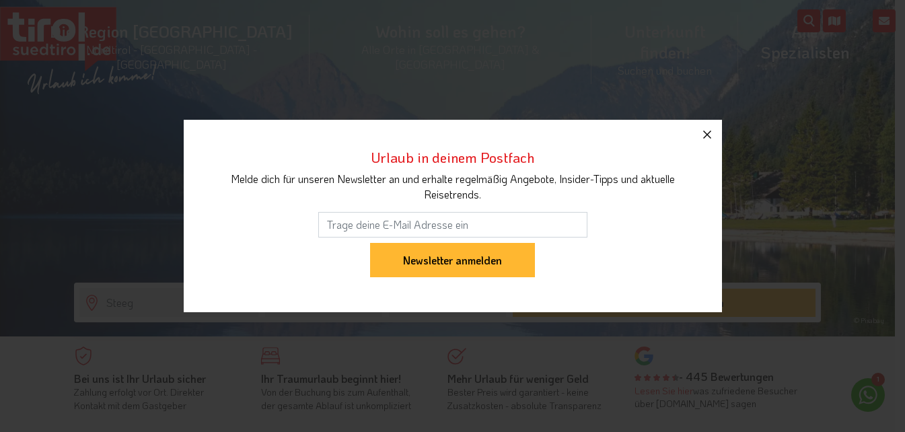
click at [707, 136] on icon "button" at bounding box center [707, 135] width 16 height 16
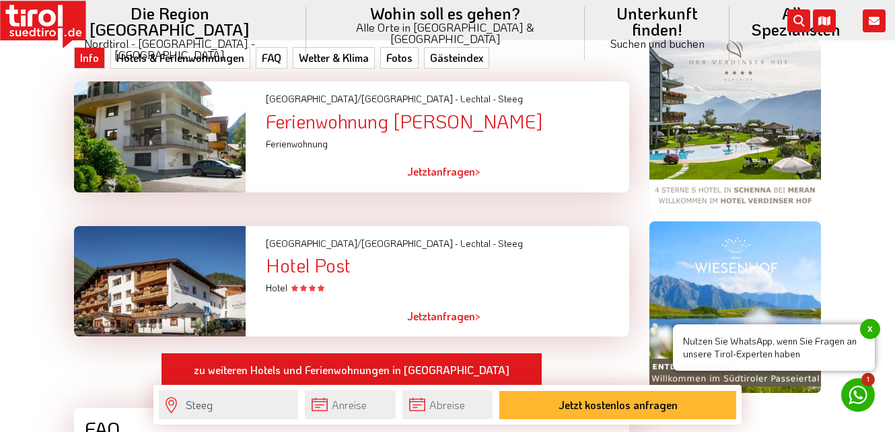
scroll to position [1009, 0]
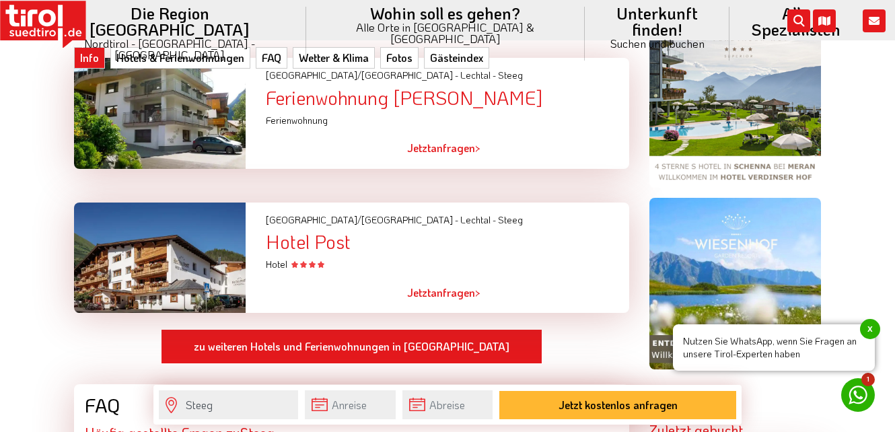
click at [305, 231] on div "Hotel Post" at bounding box center [447, 241] width 363 height 21
click at [528, 226] on div "[GEOGRAPHIC_DATA]/[GEOGRAPHIC_DATA] - [GEOGRAPHIC_DATA] - [GEOGRAPHIC_DATA]" at bounding box center [448, 237] width 384 height 69
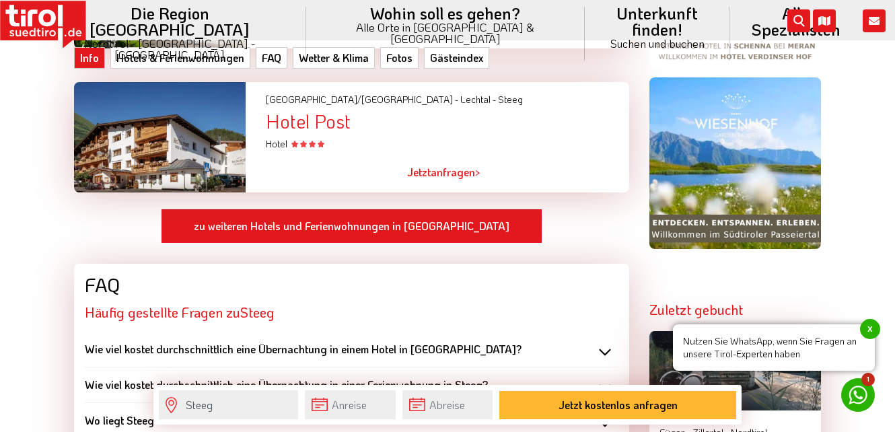
scroll to position [1144, 0]
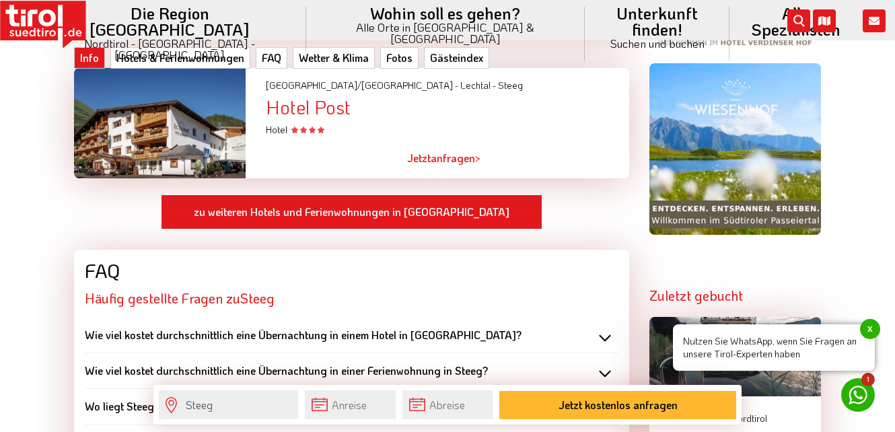
click at [605, 328] on div "Wie viel kostet durchschnittlich eine Übernachtung in einem Hotel in [GEOGRAPHI…" at bounding box center [352, 335] width 534 height 15
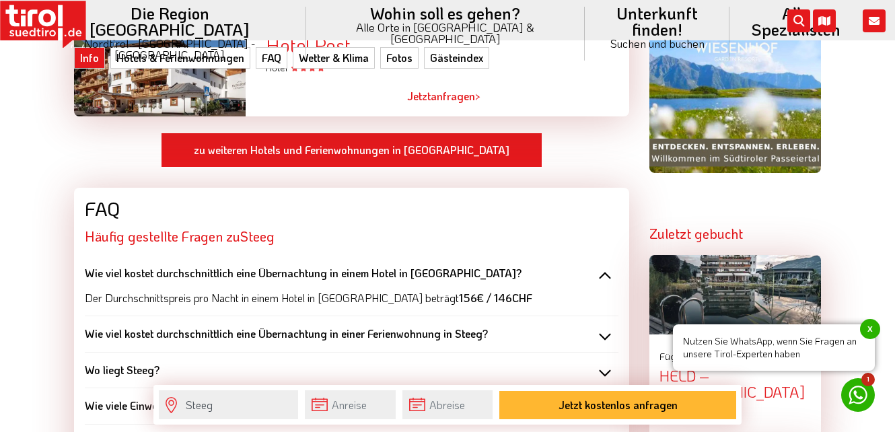
scroll to position [1211, 0]
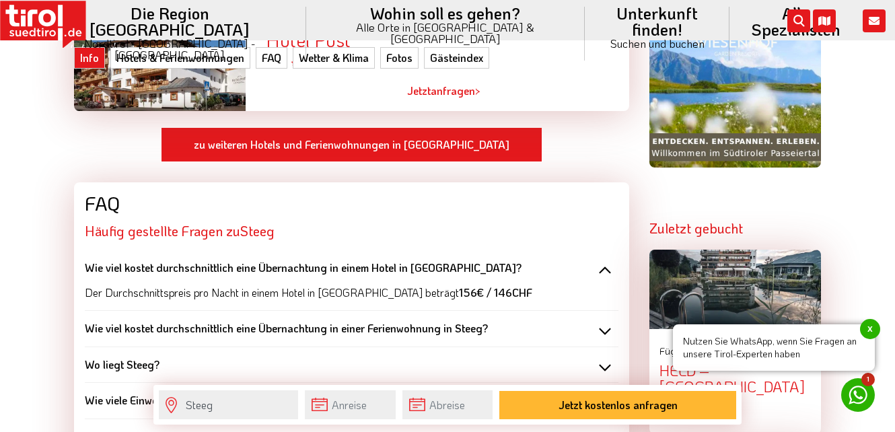
click at [606, 260] on div "Wie viel kostet durchschnittlich eine Übernachtung in einem Hotel in [GEOGRAPHI…" at bounding box center [352, 267] width 534 height 15
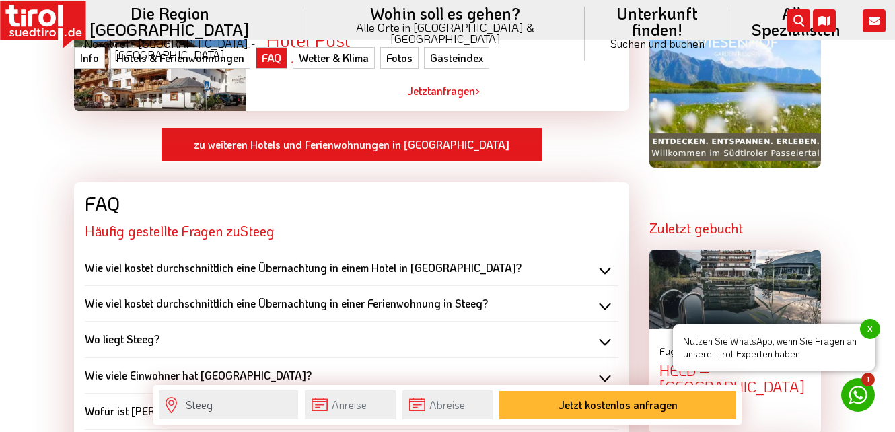
scroll to position [1279, 0]
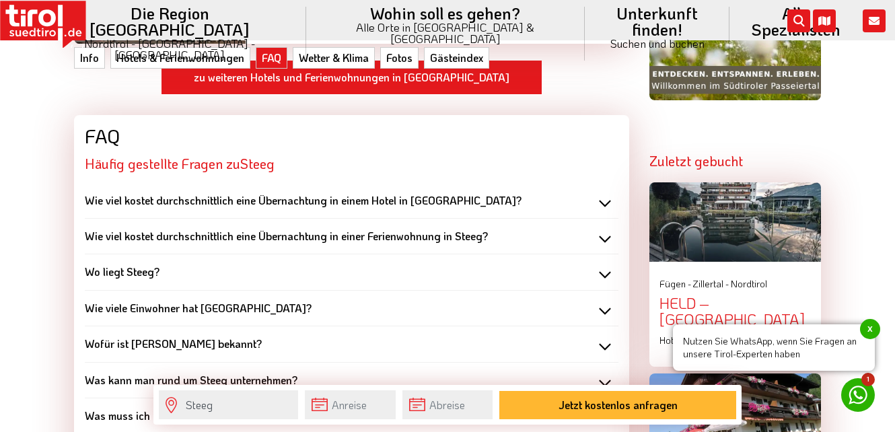
click at [602, 264] on div "Wo liegt Steeg?" at bounding box center [352, 271] width 534 height 15
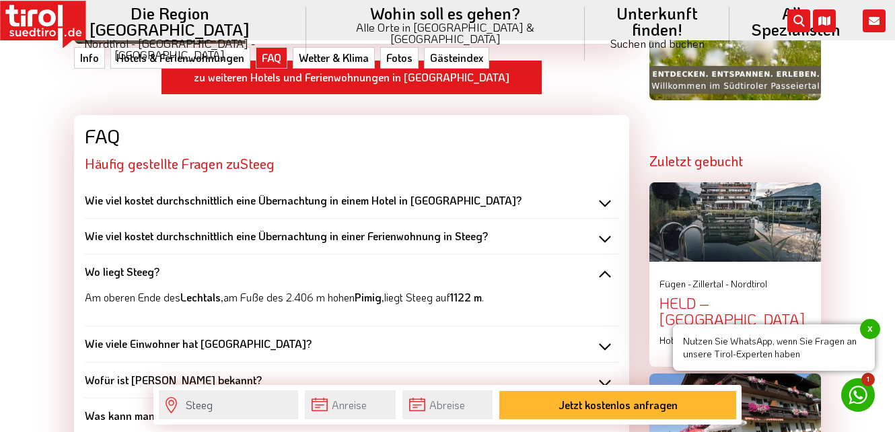
click at [612, 264] on div "Wo liegt Steeg?" at bounding box center [352, 271] width 534 height 15
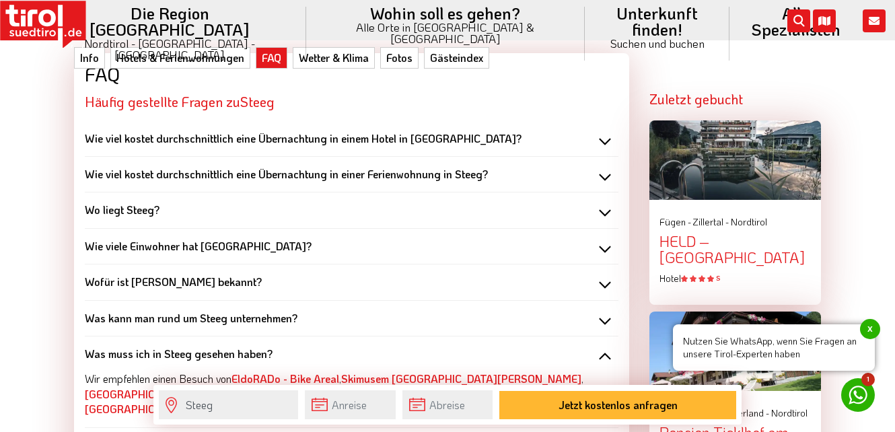
scroll to position [1346, 0]
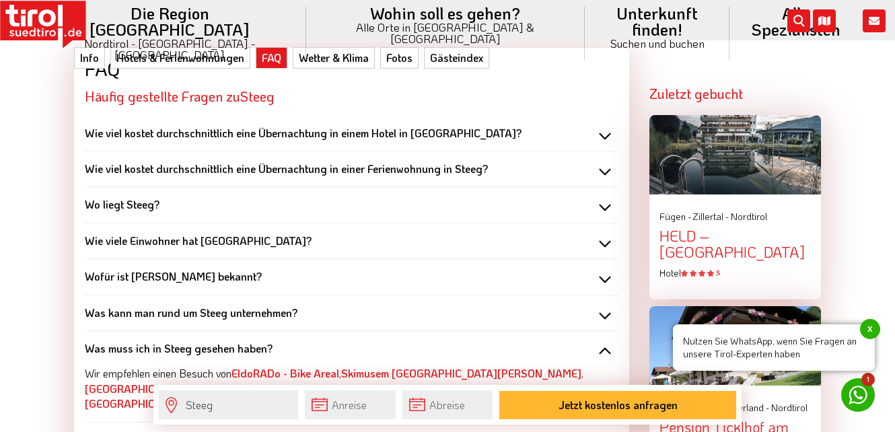
click at [607, 269] on div "Wofür ist [PERSON_NAME] bekannt?" at bounding box center [352, 276] width 534 height 15
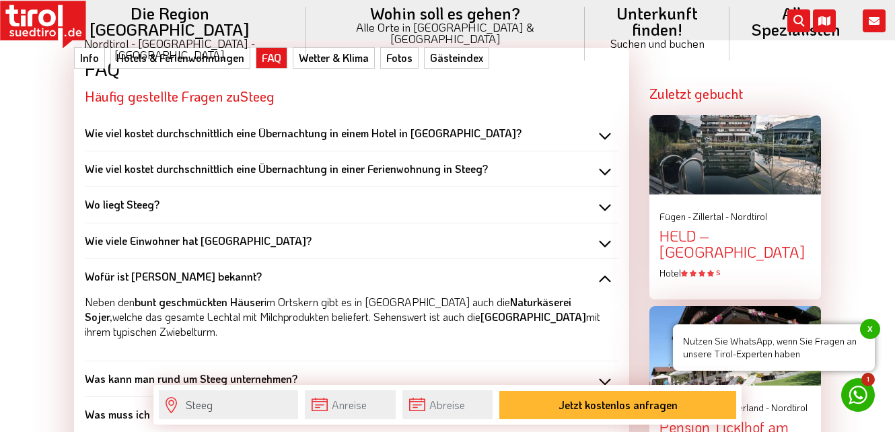
click at [600, 269] on div "Wofür ist [PERSON_NAME] bekannt?" at bounding box center [352, 276] width 534 height 15
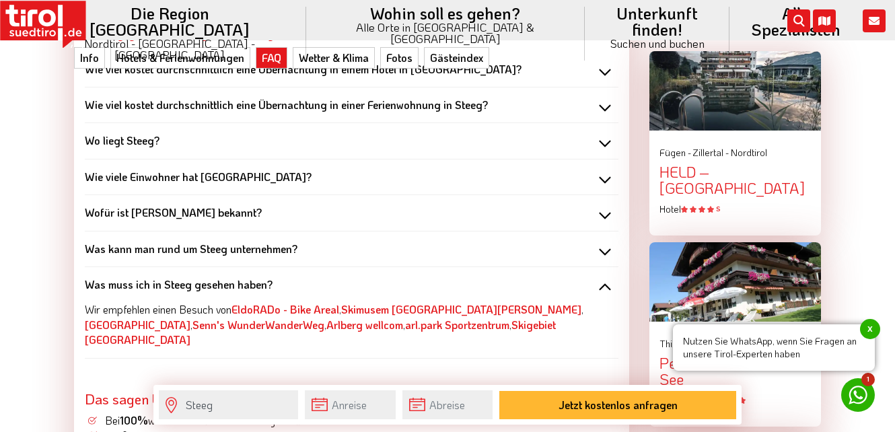
scroll to position [1413, 0]
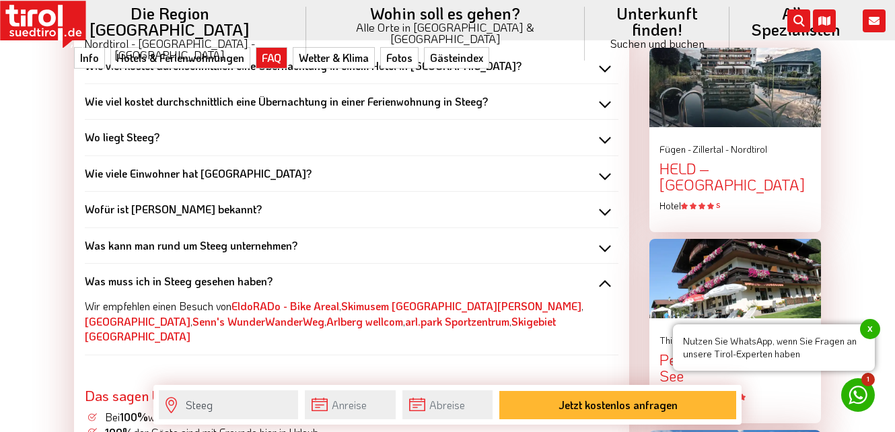
click at [604, 274] on div "Was muss ich in Steeg gesehen haben?" at bounding box center [352, 281] width 534 height 15
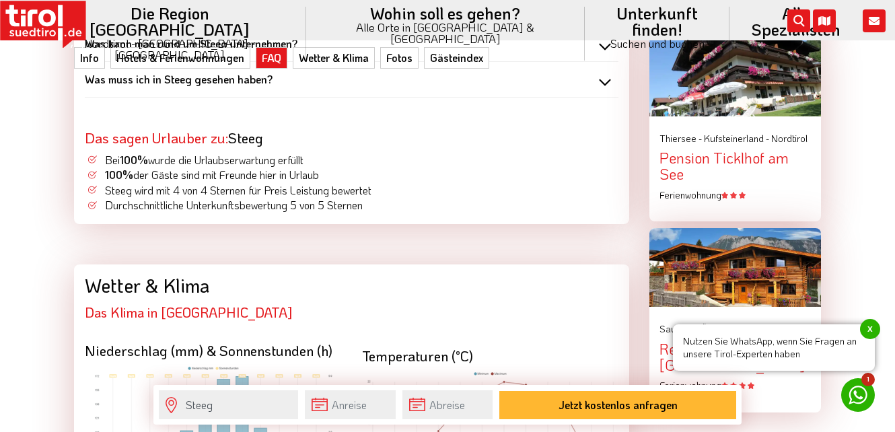
scroll to position [1548, 0]
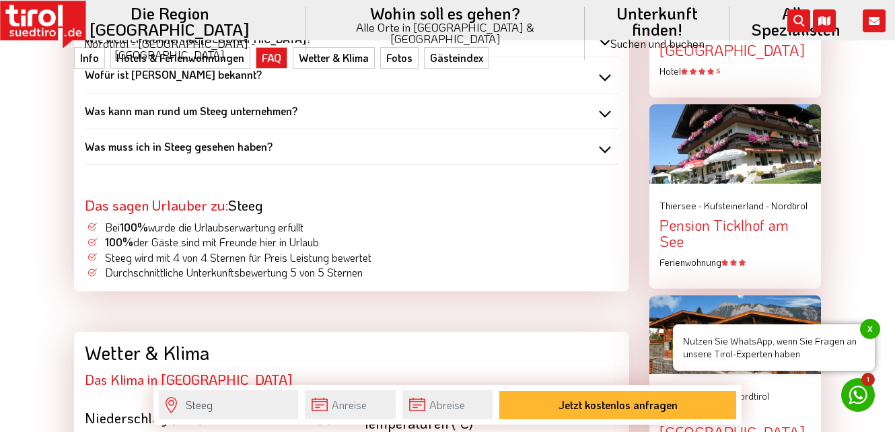
click at [603, 139] on div "Was muss ich in Steeg gesehen haben?" at bounding box center [352, 146] width 534 height 15
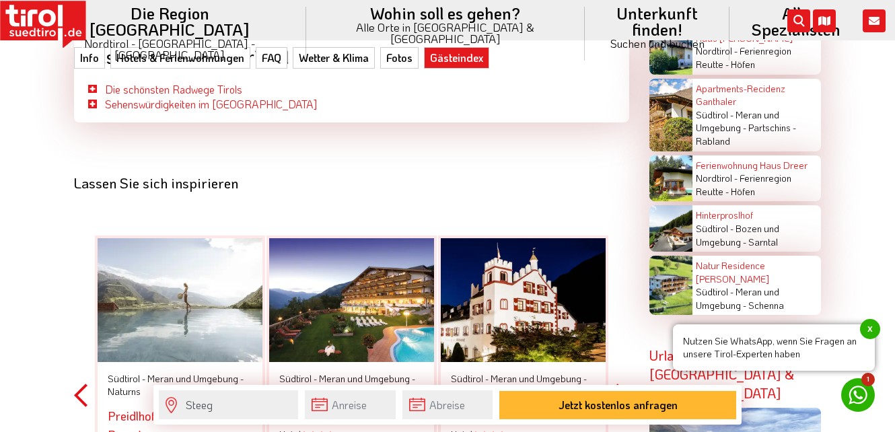
scroll to position [3297, 0]
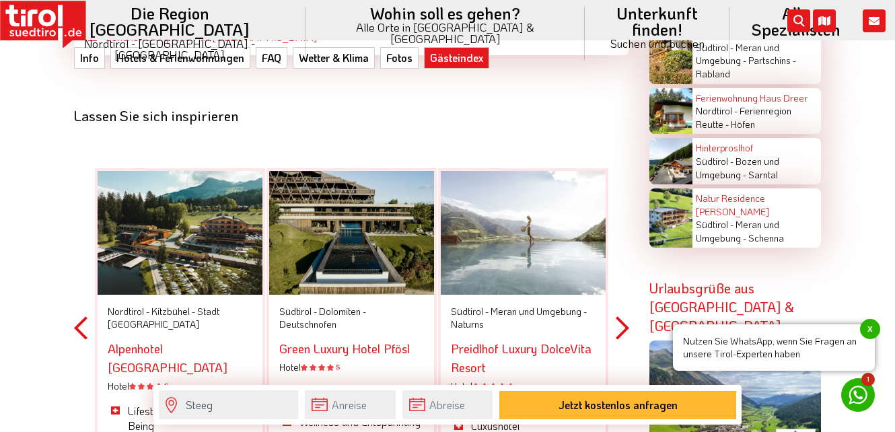
click at [620, 284] on button "Next" at bounding box center [622, 328] width 13 height 395
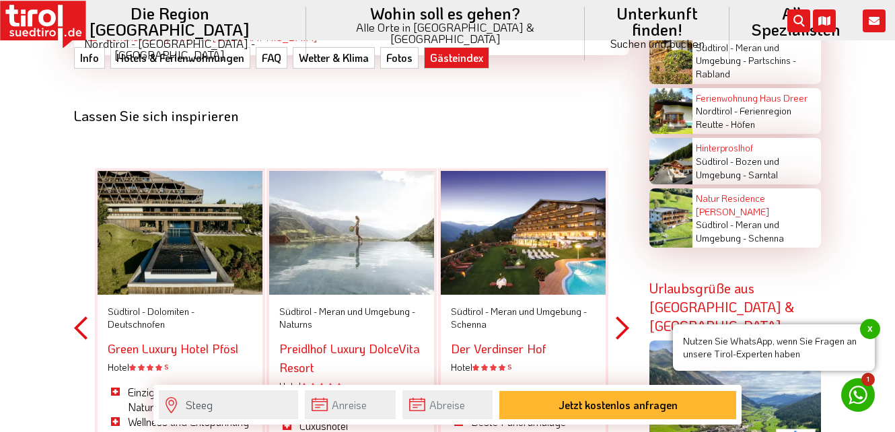
click at [620, 284] on button "Next" at bounding box center [622, 328] width 13 height 395
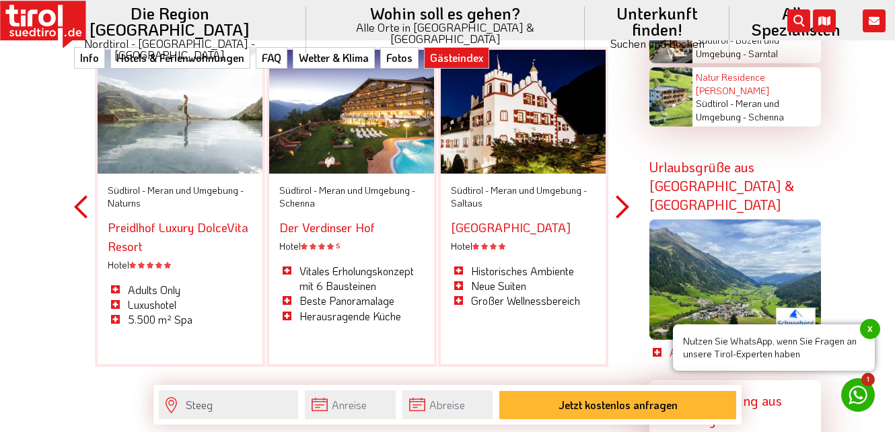
scroll to position [3432, 0]
